Goal: Task Accomplishment & Management: Complete application form

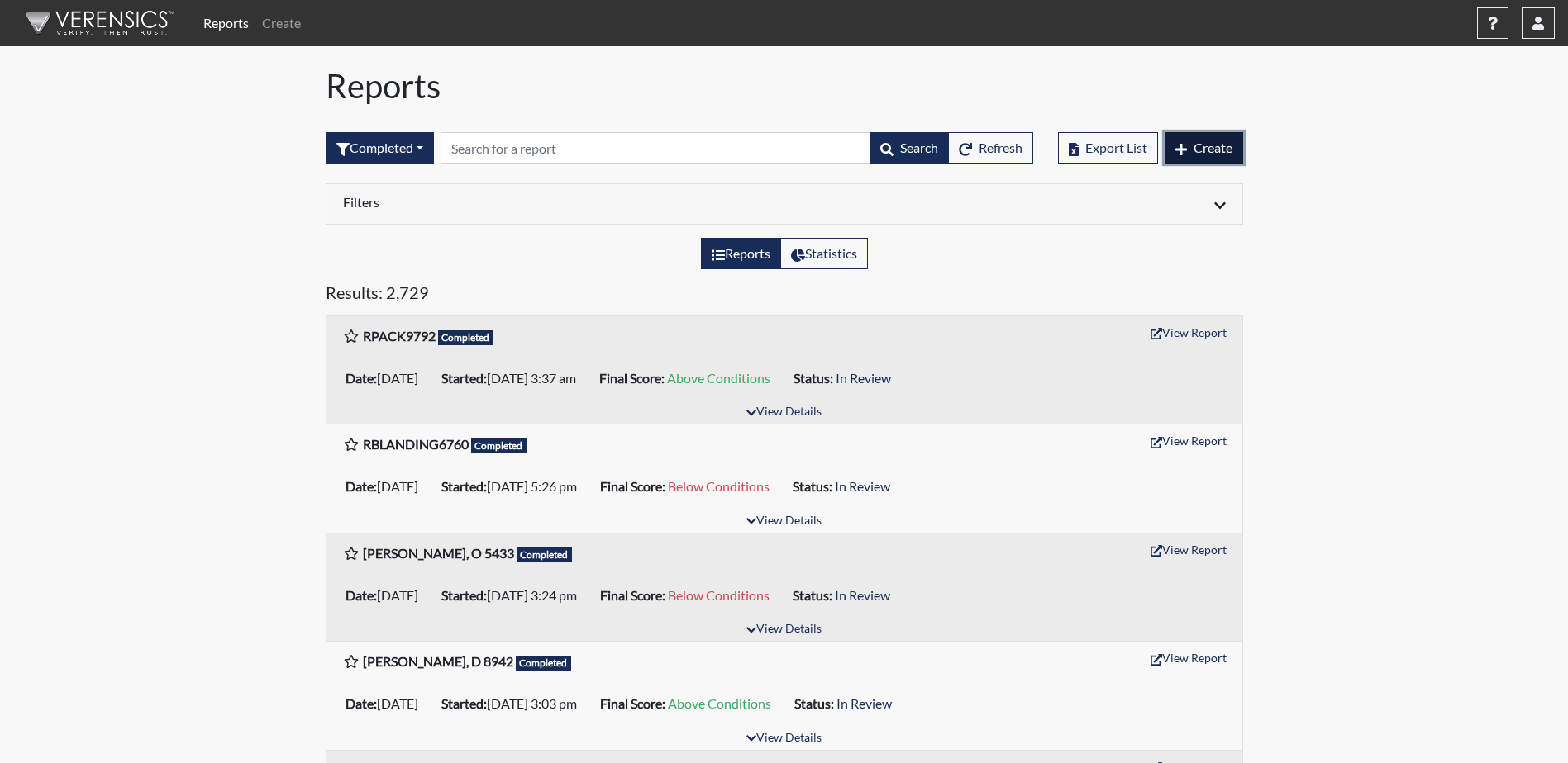
click at [1200, 153] on span "Create" at bounding box center [1213, 147] width 39 height 15
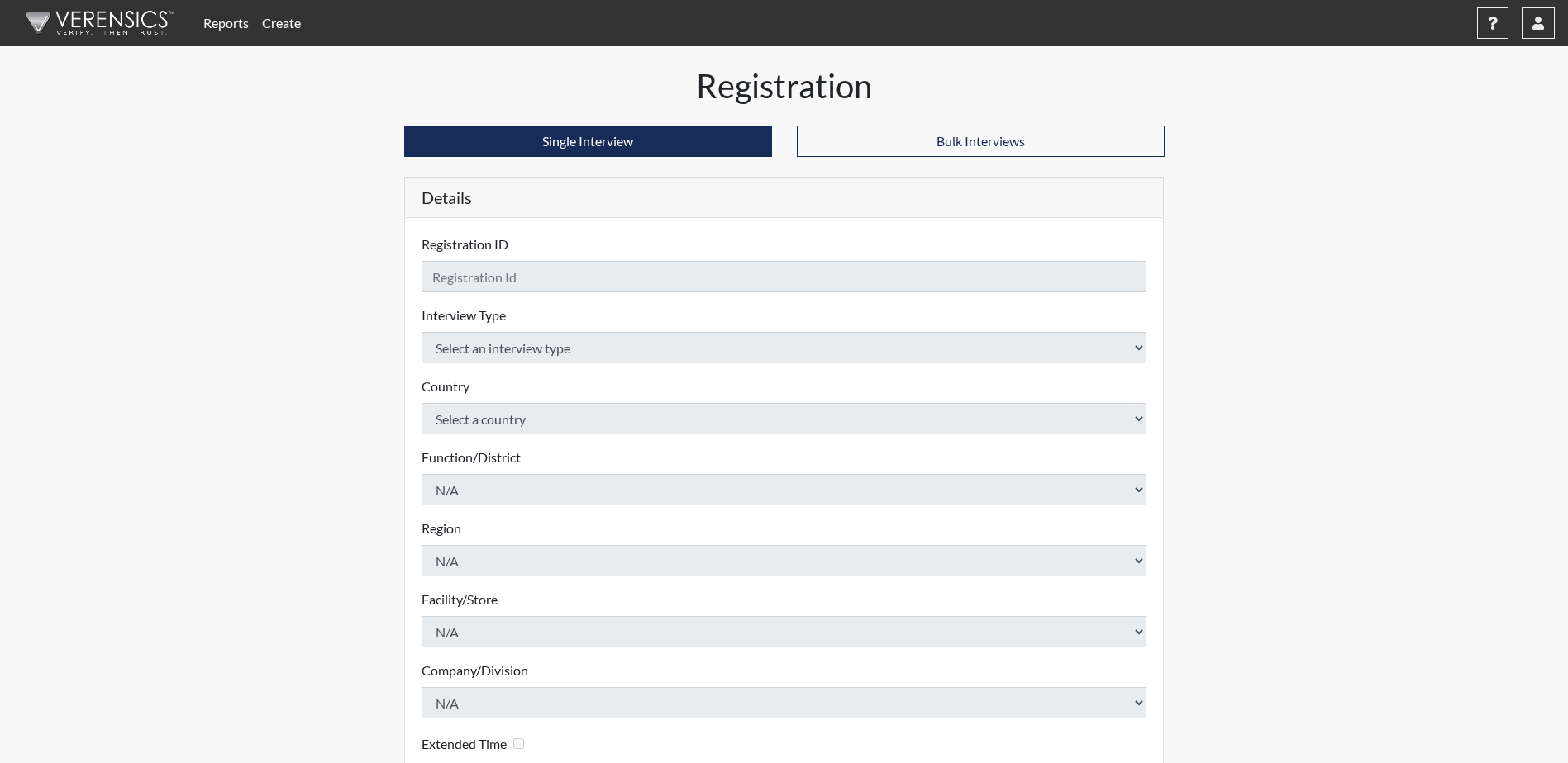
checkbox input "true"
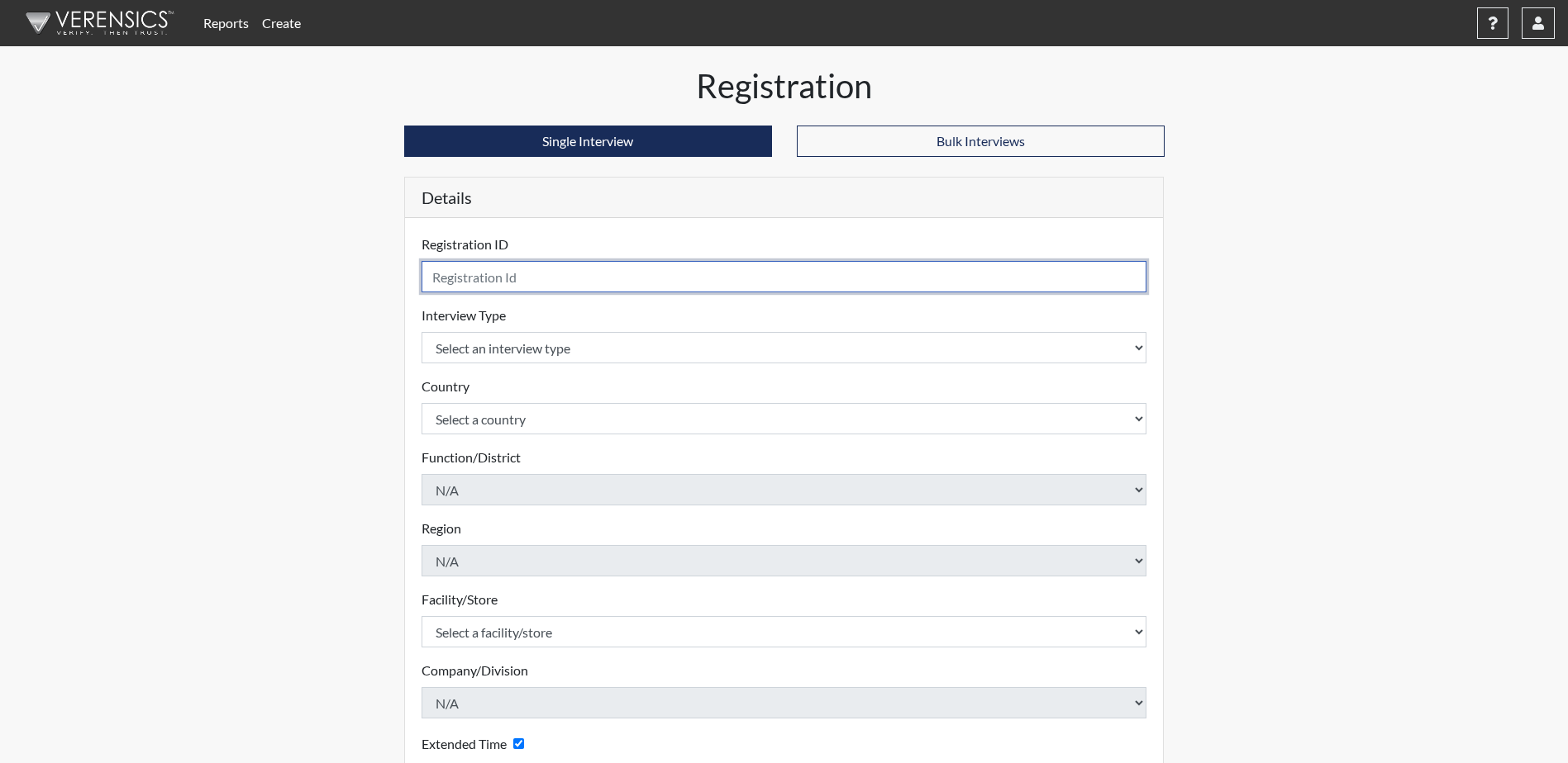
click at [459, 281] on input "text" at bounding box center [784, 277] width 725 height 31
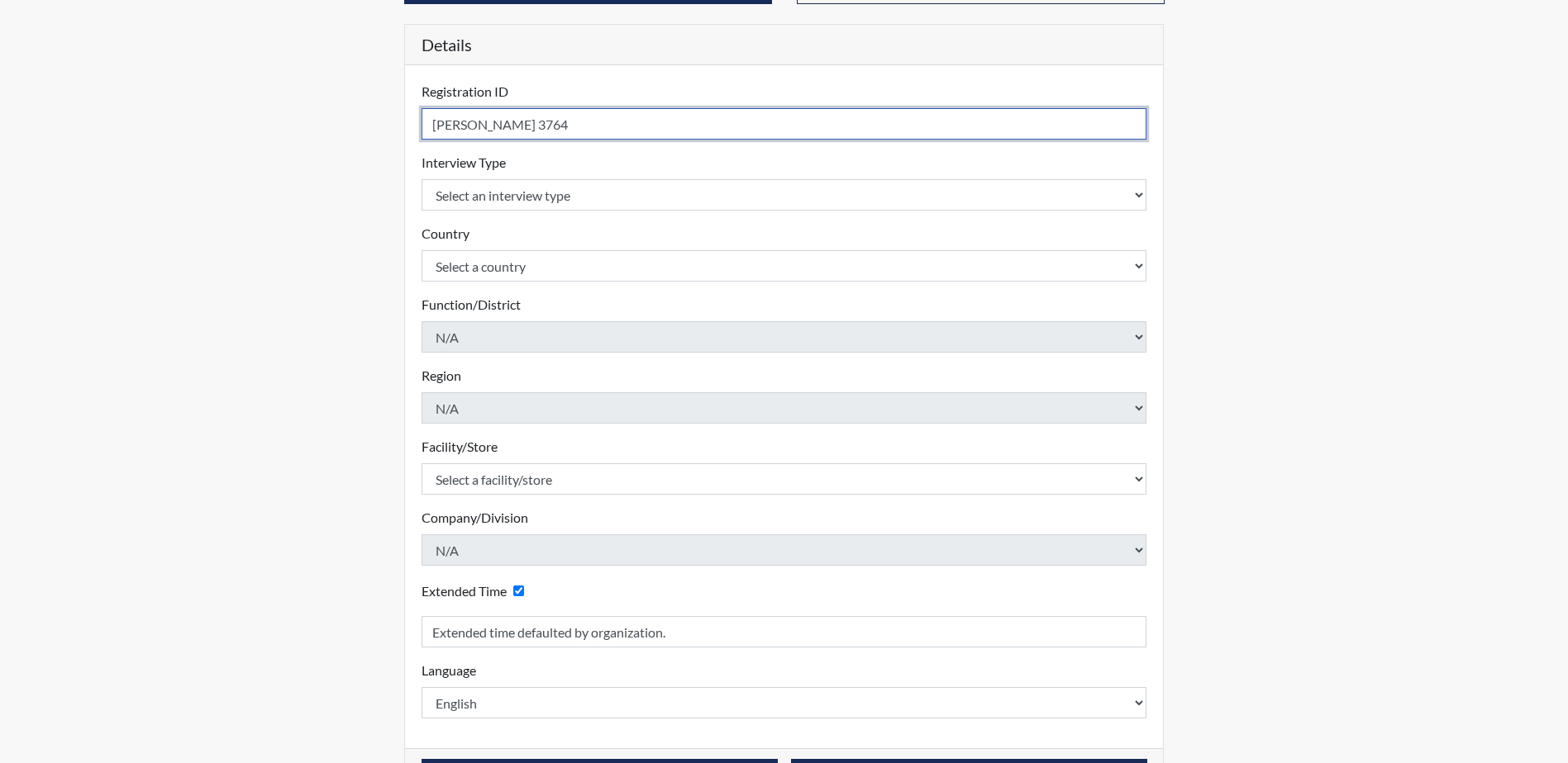
scroll to position [165, 0]
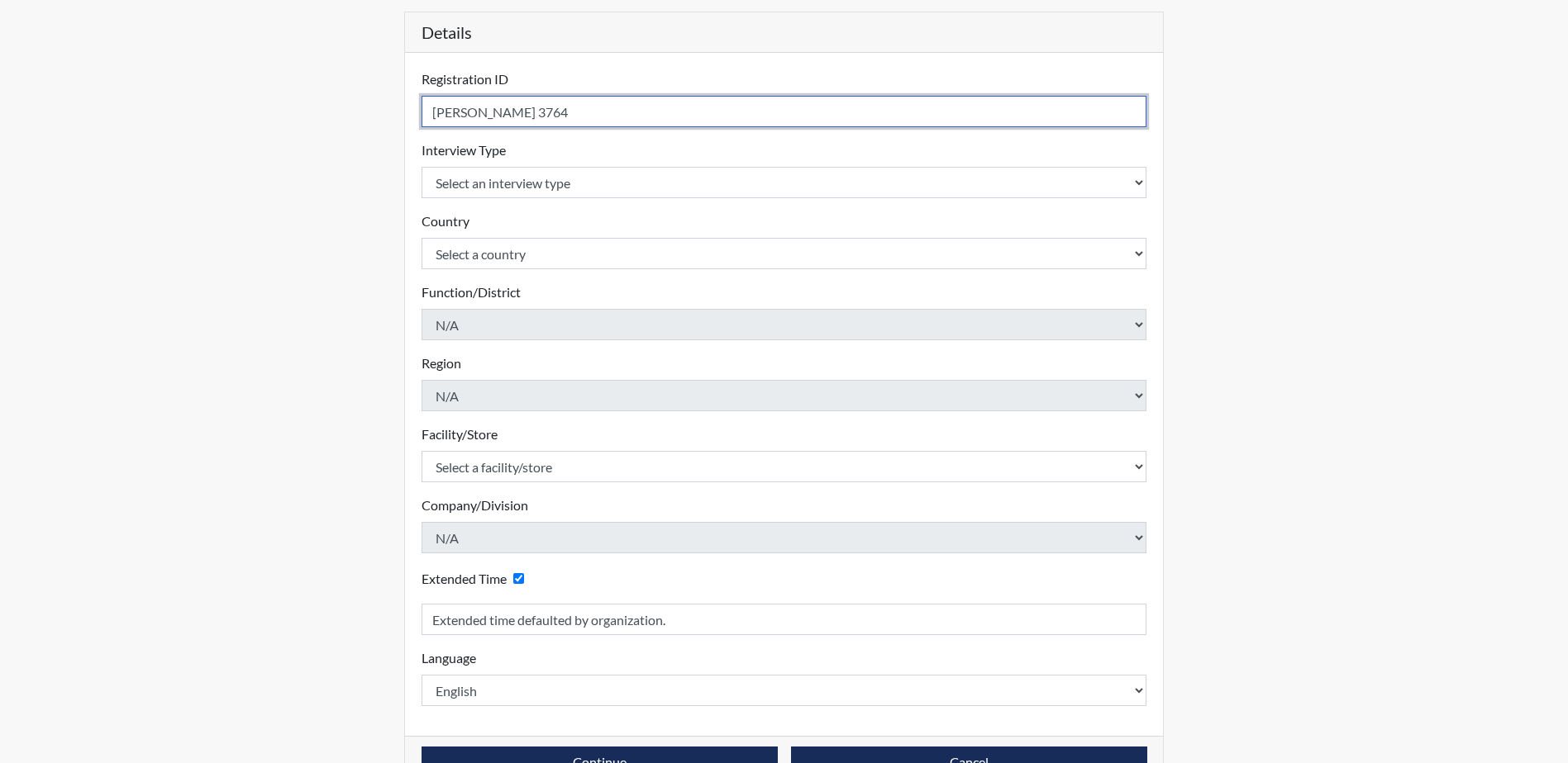
type input "[PERSON_NAME] 3764"
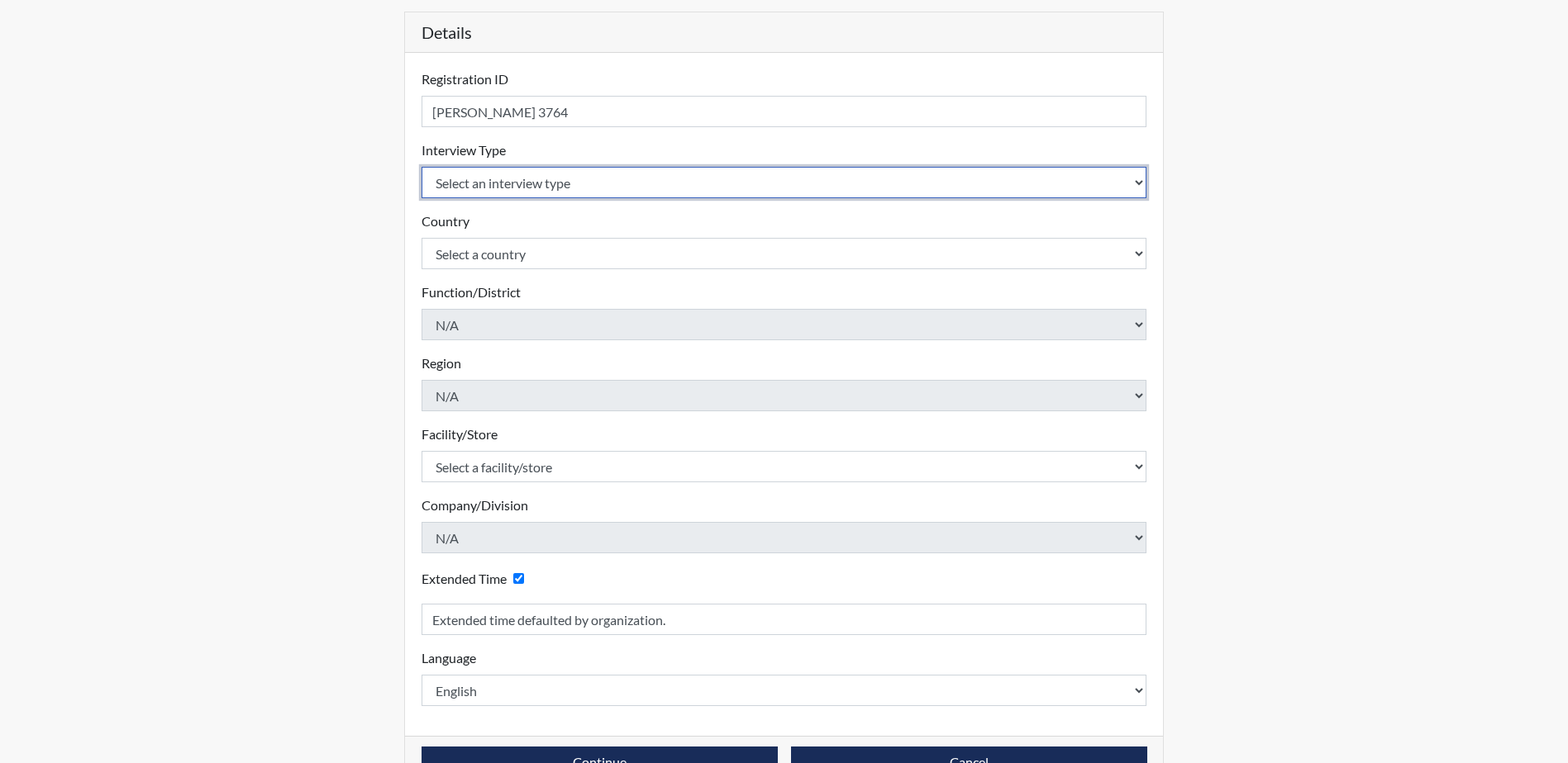
click at [544, 188] on select "Select an interview type Corrections Pre-Employment" at bounding box center [784, 183] width 725 height 31
select select "ff733e93-e1bf-11ea-9c9f-0eff0cf7eb8f"
click at [422, 167] on select "Select an interview type Corrections Pre-Employment" at bounding box center [784, 183] width 725 height 31
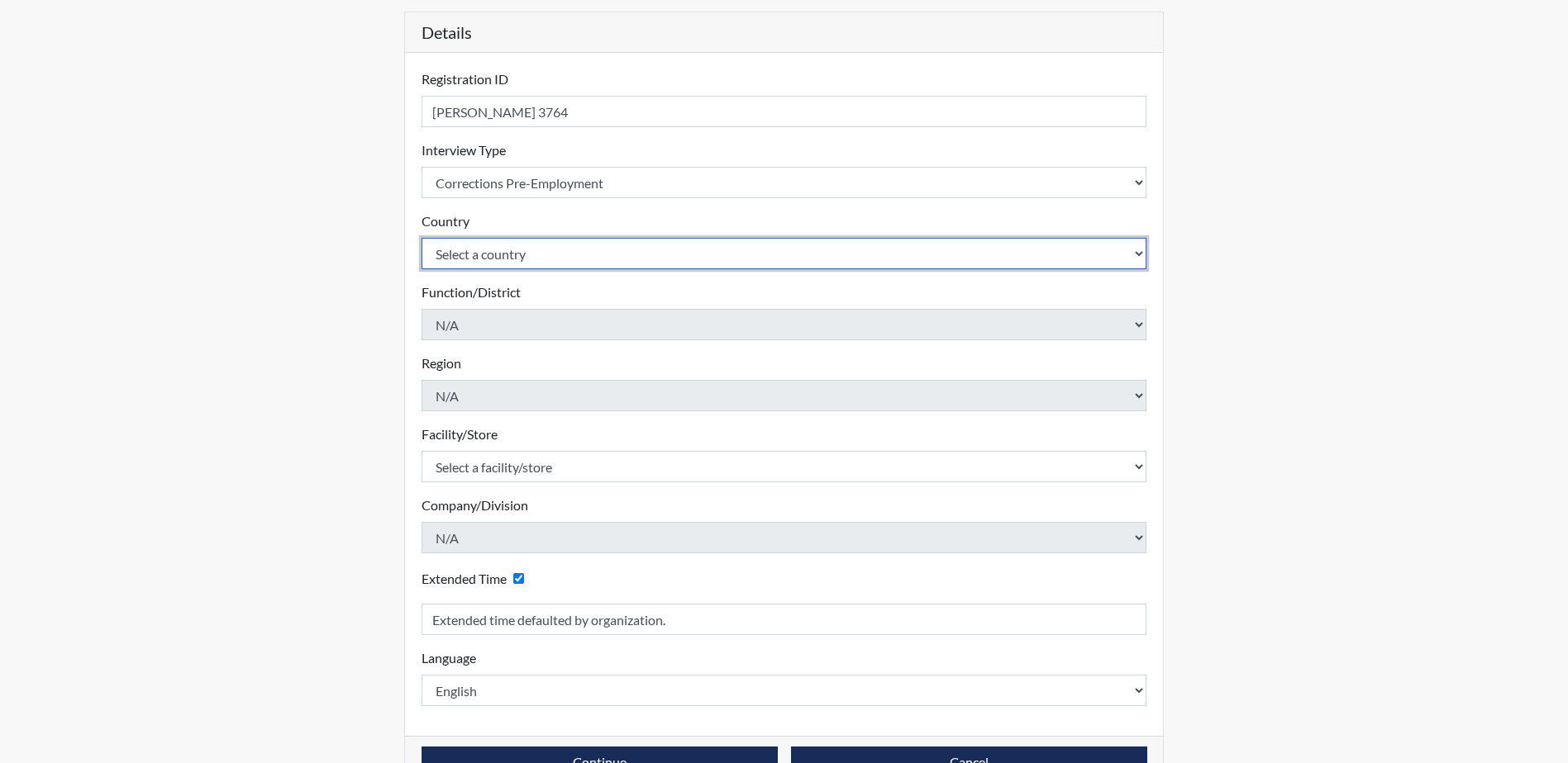
click at [540, 258] on select "Select a country [GEOGRAPHIC_DATA] [GEOGRAPHIC_DATA]" at bounding box center [784, 253] width 725 height 31
select select "united-states-of-[GEOGRAPHIC_DATA]"
click at [422, 238] on select "Select a country [GEOGRAPHIC_DATA] [GEOGRAPHIC_DATA]" at bounding box center [784, 253] width 725 height 31
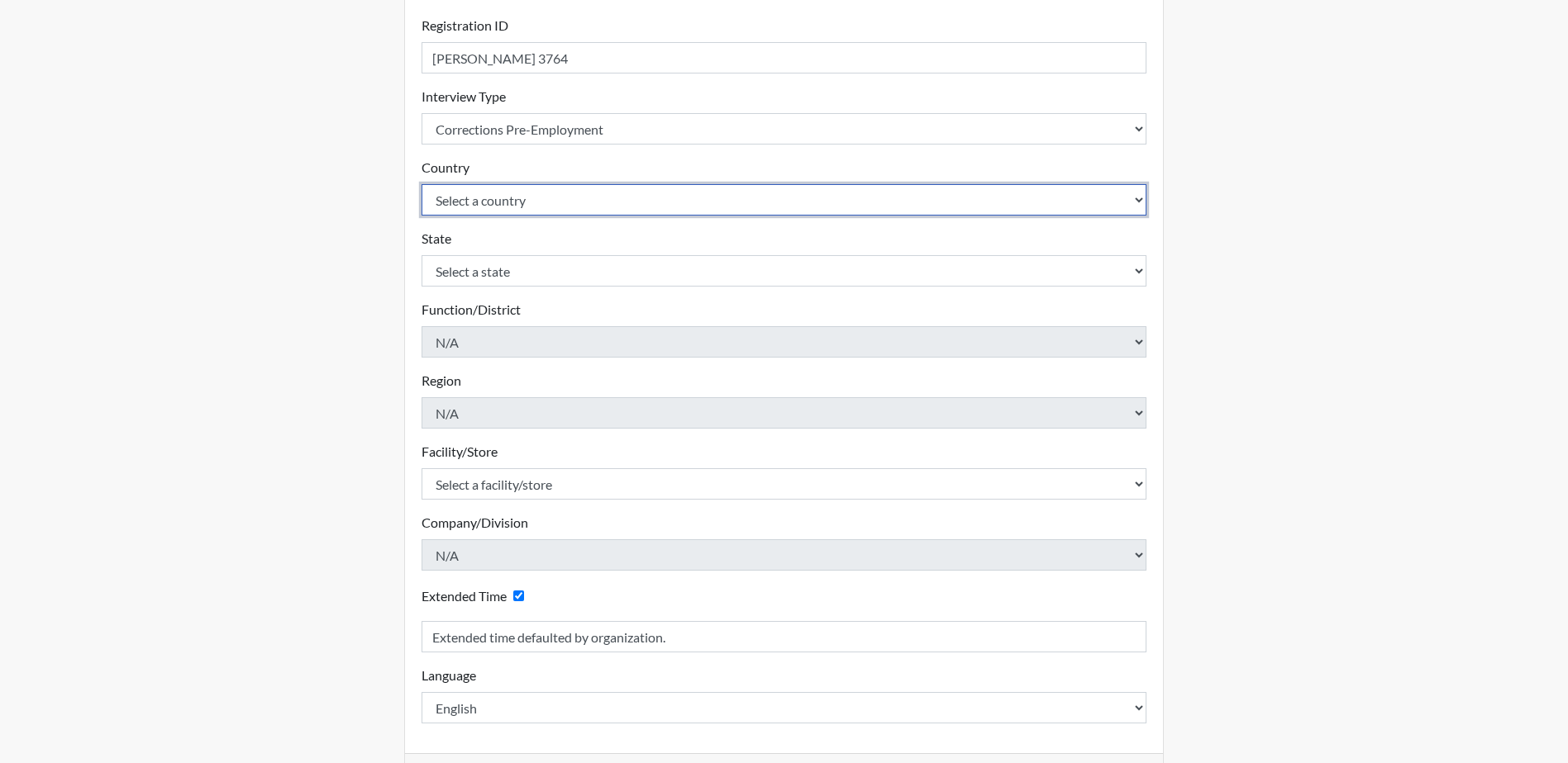
scroll to position [248, 0]
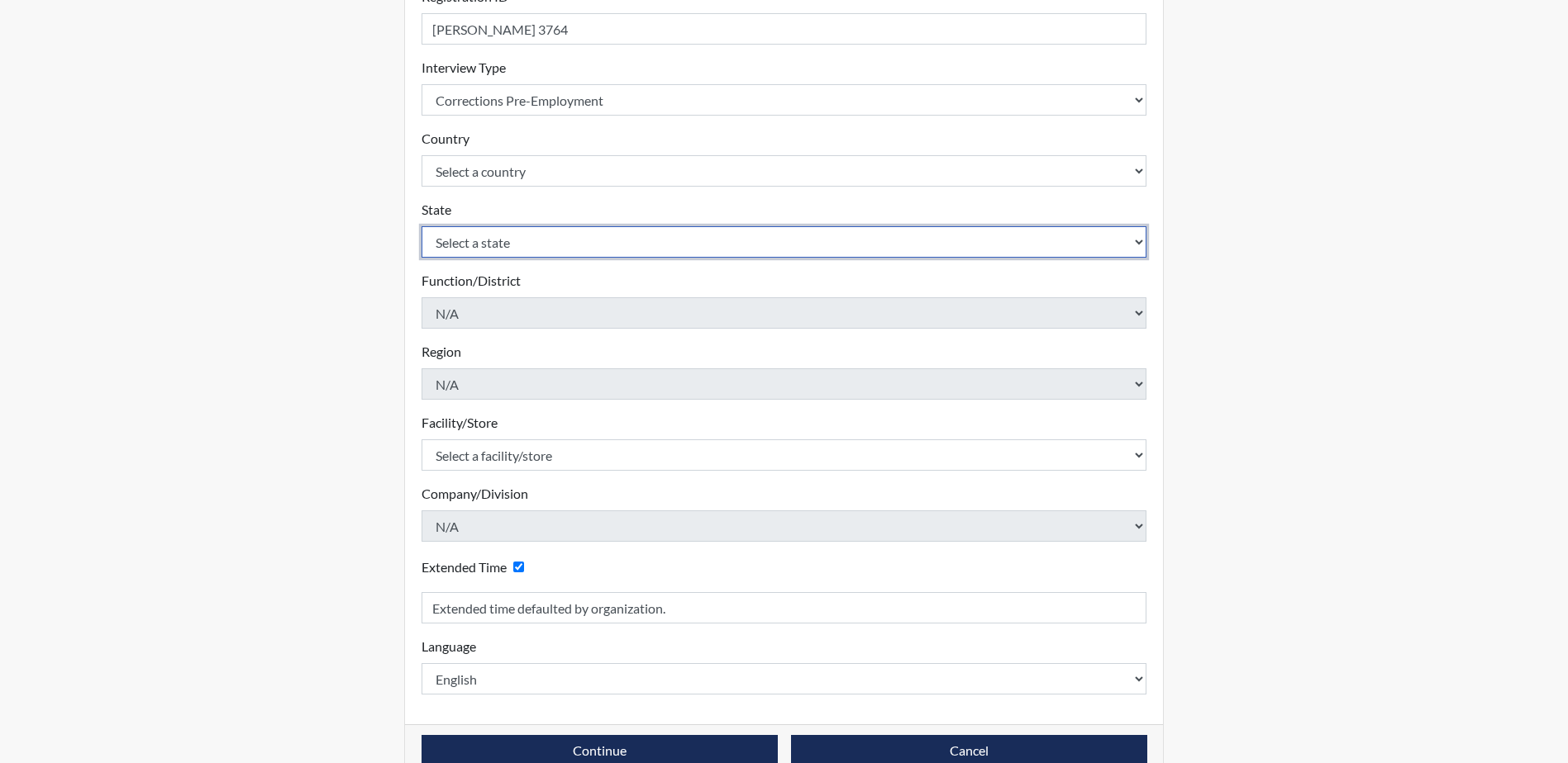
click at [532, 241] on select "Select a state [US_STATE] [US_STATE] [US_STATE] [US_STATE] [US_STATE] [US_STATE…" at bounding box center [784, 242] width 725 height 31
select select "SC"
click at [422, 226] on select "Select a state [US_STATE] [US_STATE] [US_STATE] [US_STATE] [US_STATE] [US_STATE…" at bounding box center [784, 242] width 725 height 31
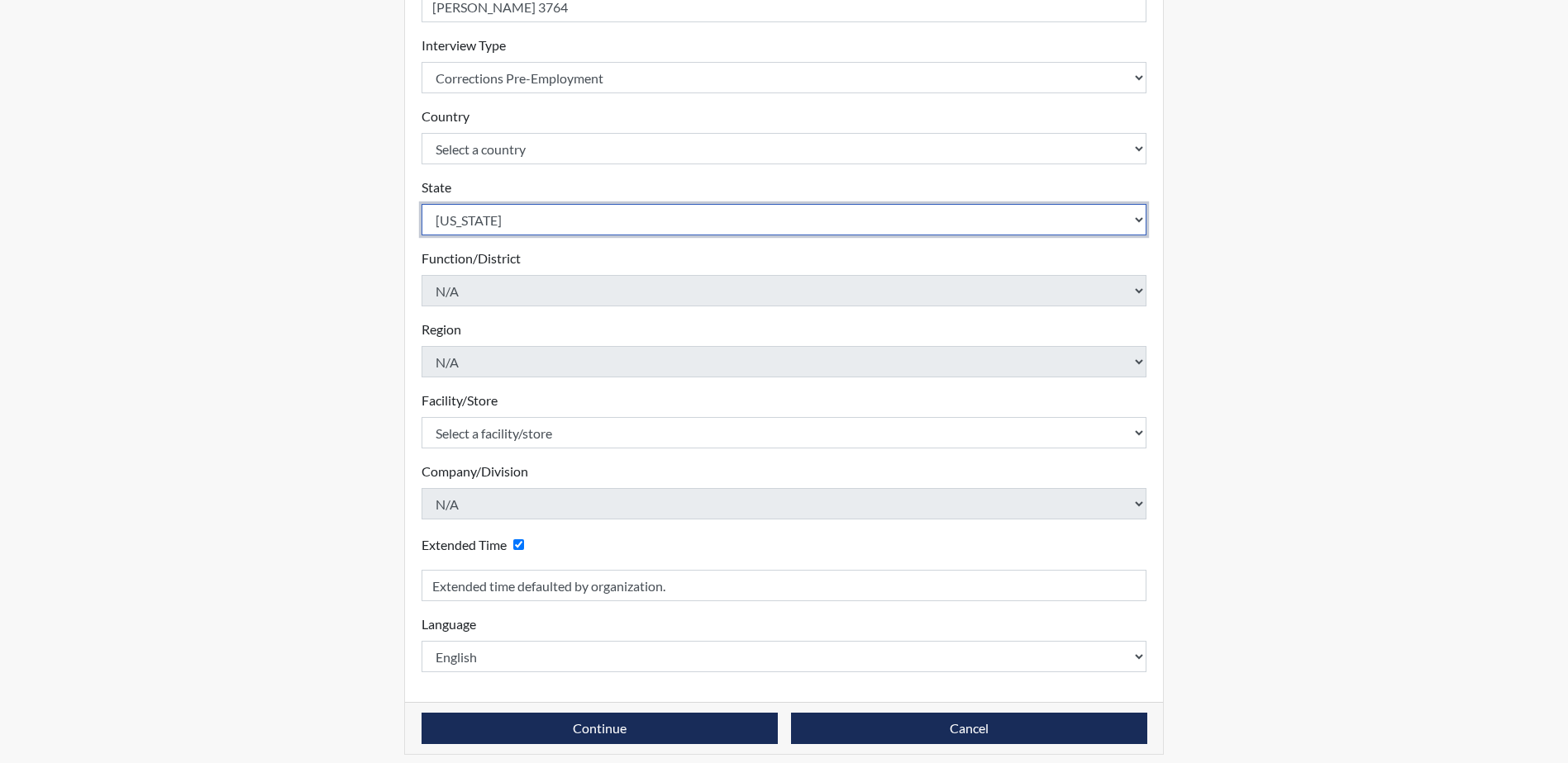
scroll to position [281, 0]
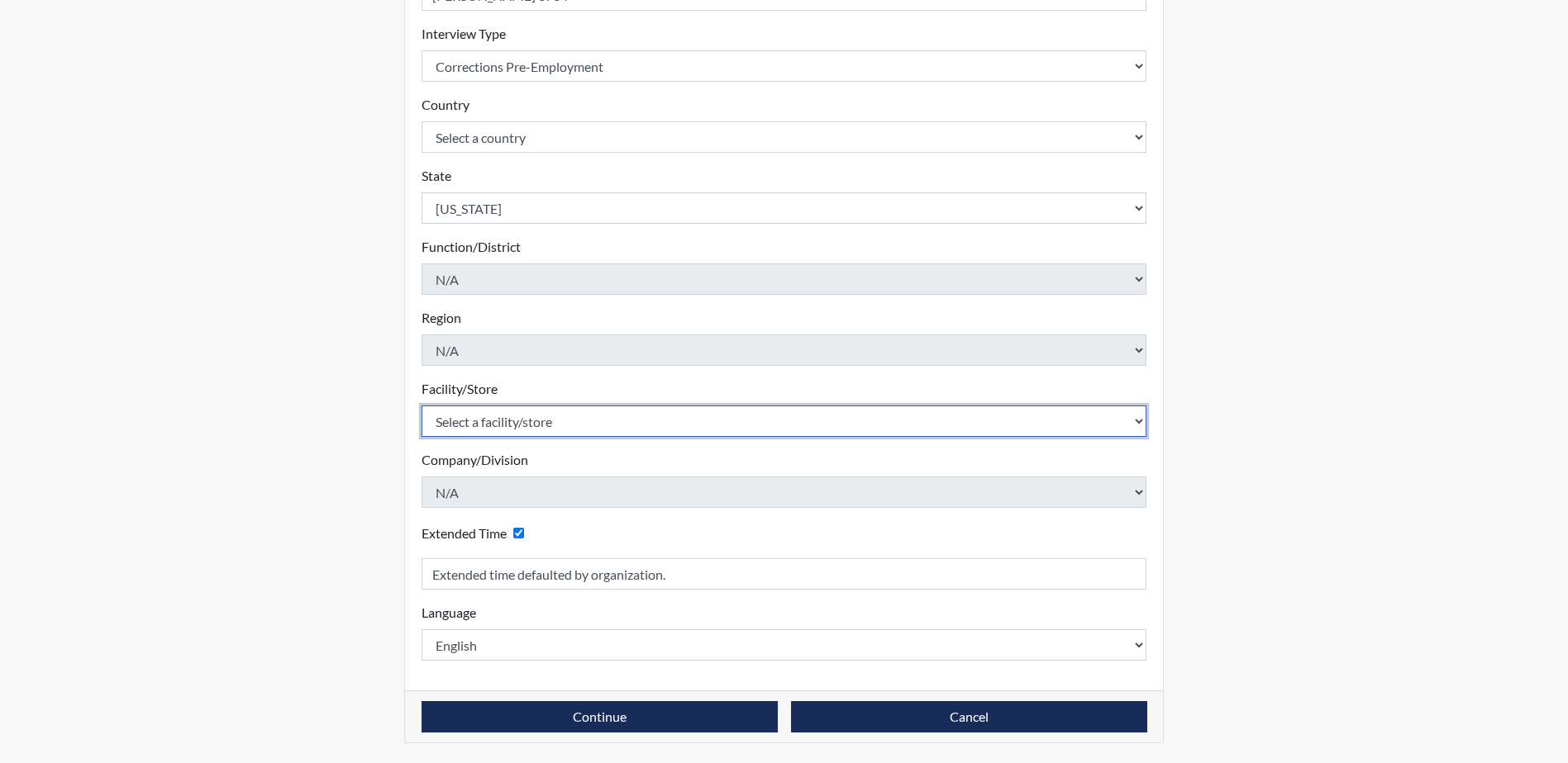
click at [551, 418] on select "Select a facility/store [GEOGRAPHIC_DATA] CI Broad River CI [PERSON_NAME] CI Di…" at bounding box center [784, 421] width 725 height 31
select select "e94c7925-c7cb-48ed-86f9-8be77b117e87"
click at [422, 405] on select "Select a facility/store [GEOGRAPHIC_DATA] CI Broad River CI [PERSON_NAME] CI Di…" at bounding box center [784, 421] width 725 height 31
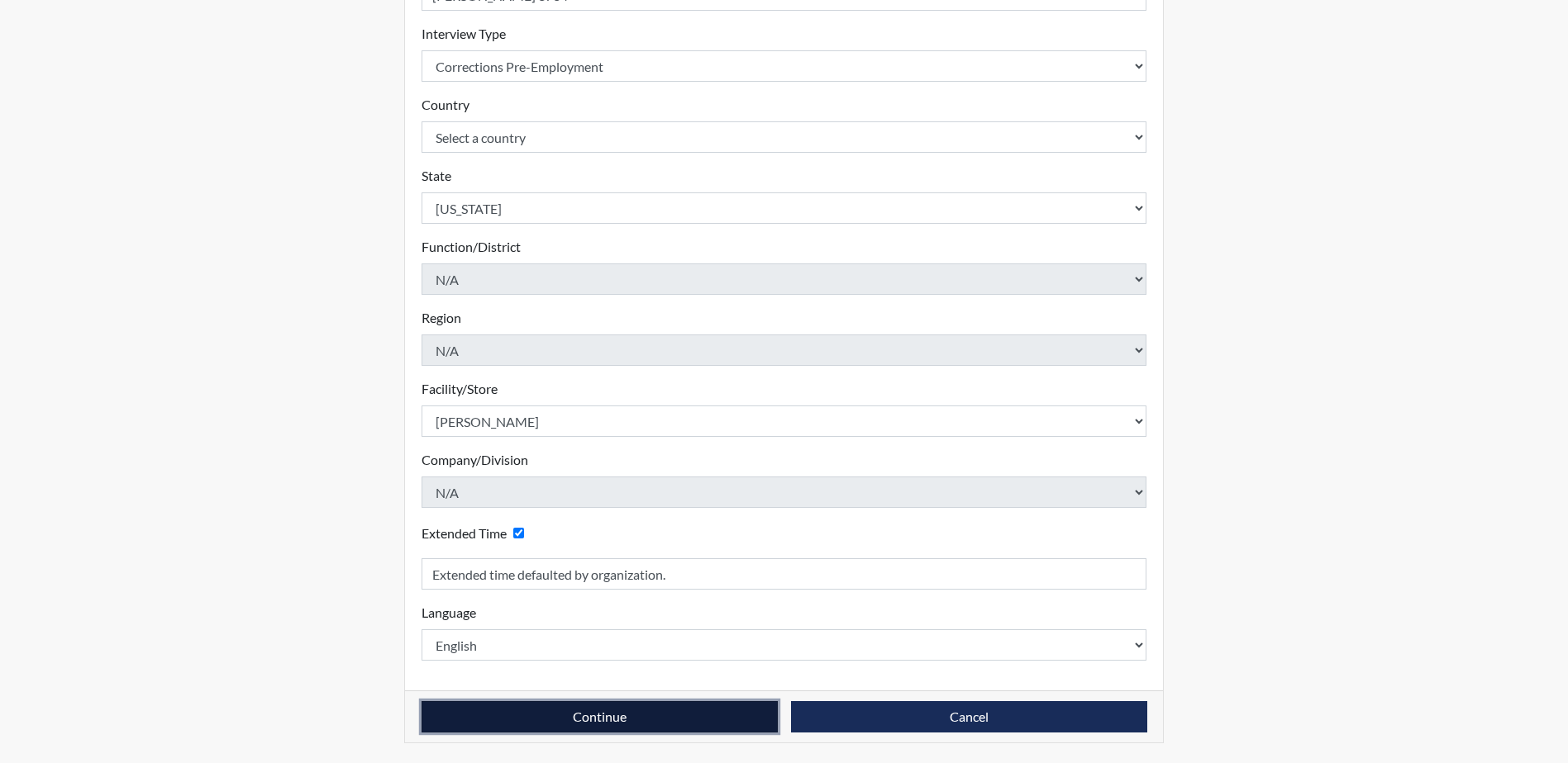
click at [609, 723] on button "Continue" at bounding box center [600, 717] width 356 height 31
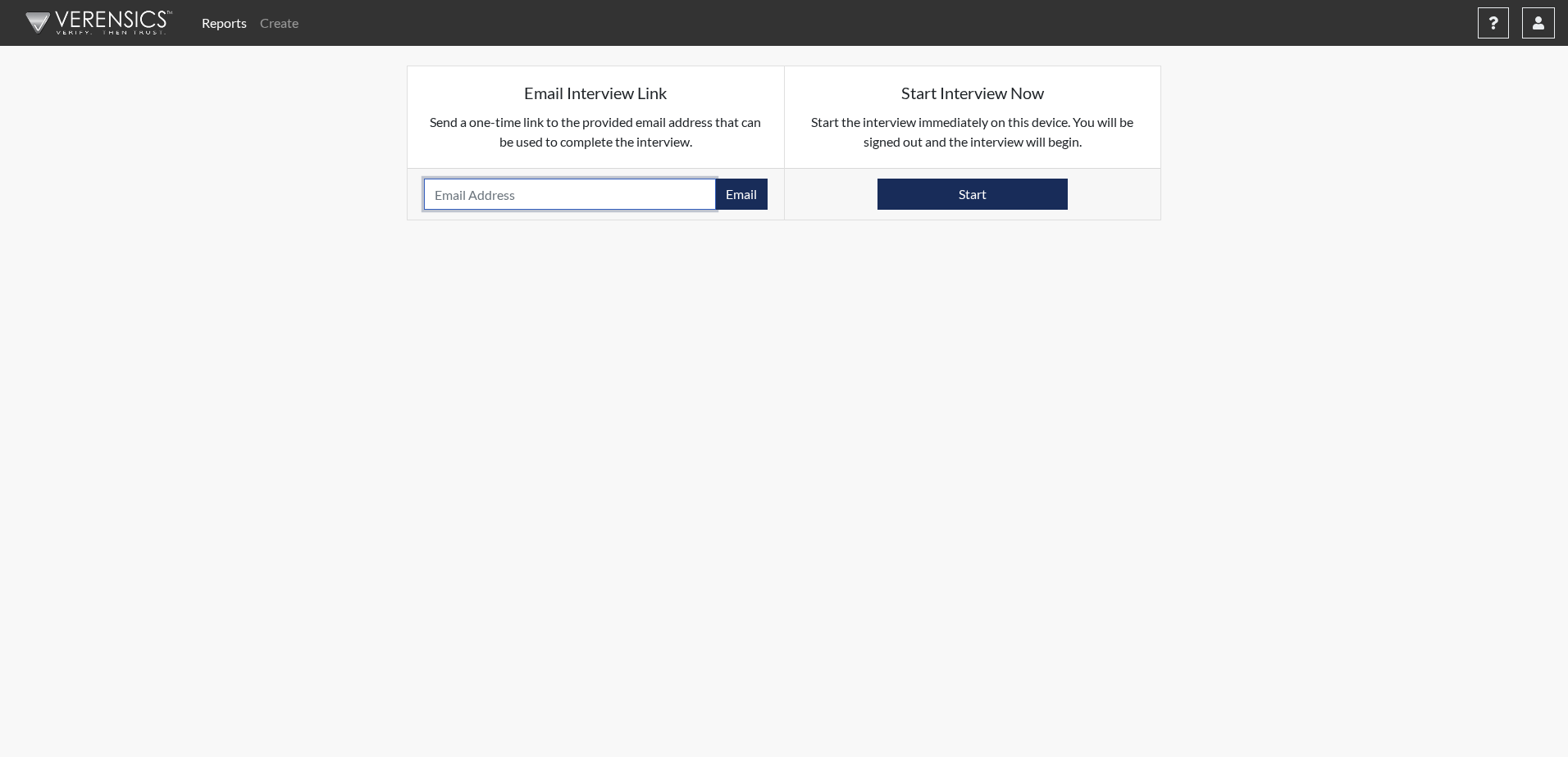
click at [613, 193] on input "email" at bounding box center [570, 194] width 292 height 31
type input "[EMAIL_ADDRESS][DOMAIN_NAME]"
click at [746, 199] on button "Email" at bounding box center [741, 194] width 53 height 31
